Goal: Check status: Check status

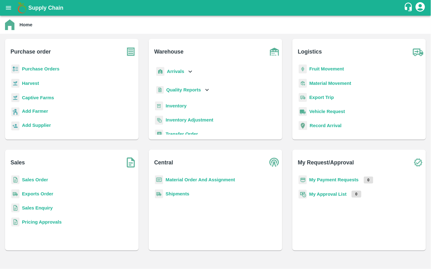
click at [177, 92] on b "Quality Reports" at bounding box center [183, 89] width 35 height 5
click at [171, 71] on b "Arrivals" at bounding box center [175, 71] width 17 height 5
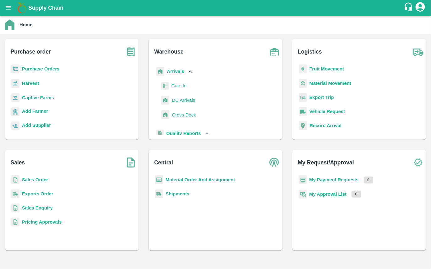
click at [181, 101] on span "DC Arrivals" at bounding box center [183, 100] width 23 height 7
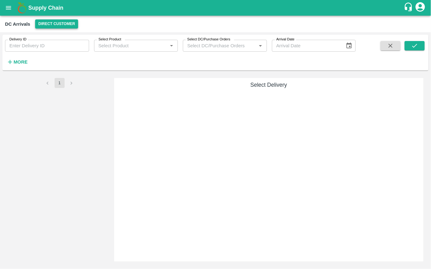
click at [69, 21] on button "Direct Customer" at bounding box center [56, 23] width 43 height 9
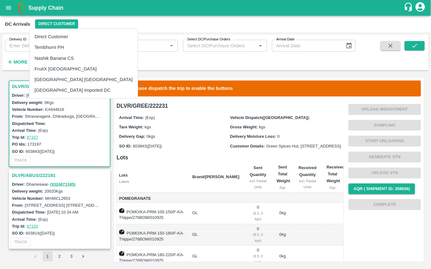
click at [50, 48] on li "Tembhurni PH" at bounding box center [83, 47] width 108 height 11
